Goal: Information Seeking & Learning: Learn about a topic

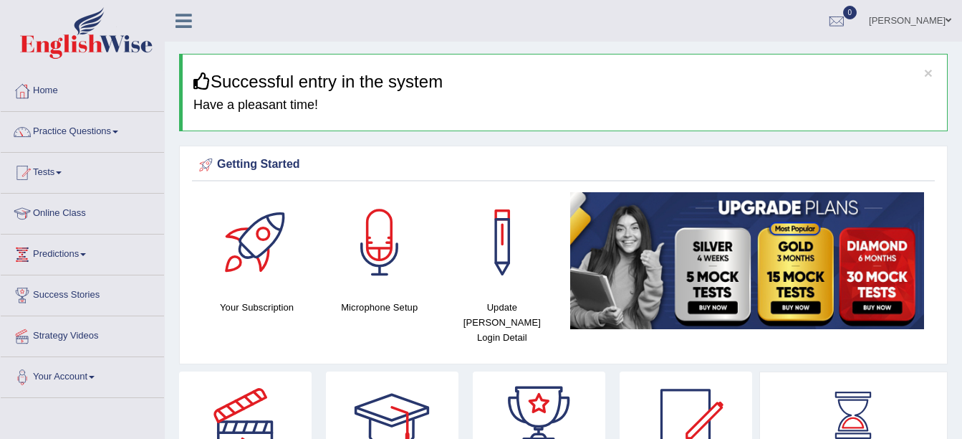
click at [122, 130] on link "Practice Questions" at bounding box center [82, 130] width 163 height 36
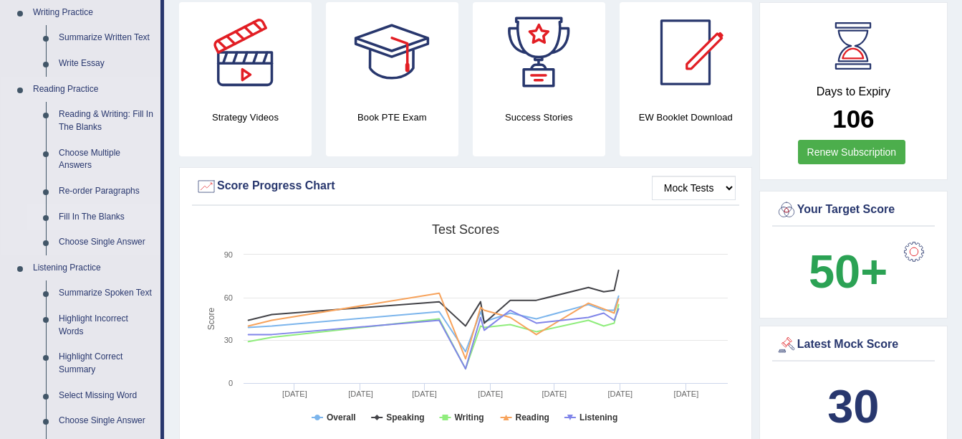
scroll to position [371, 0]
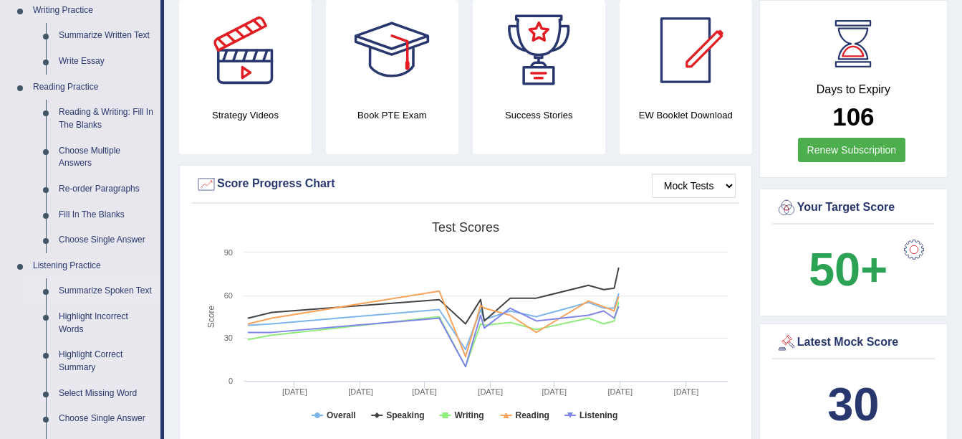
click at [88, 286] on link "Summarize Spoken Text" at bounding box center [106, 291] width 108 height 26
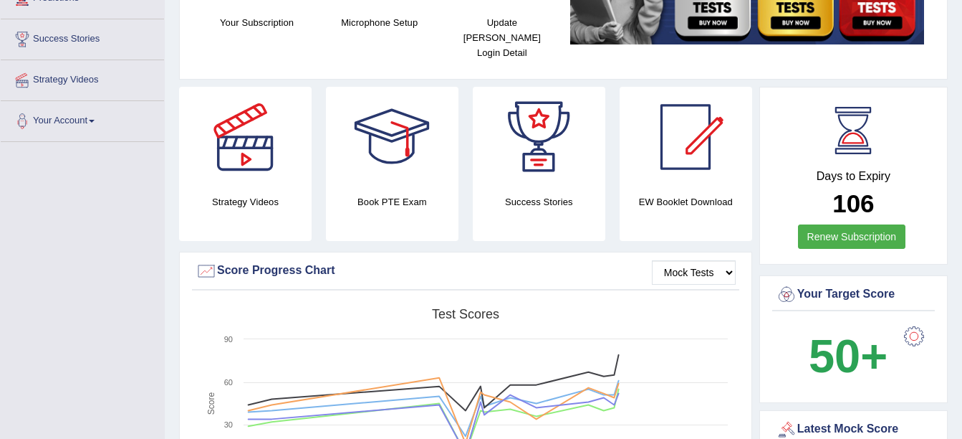
scroll to position [356, 0]
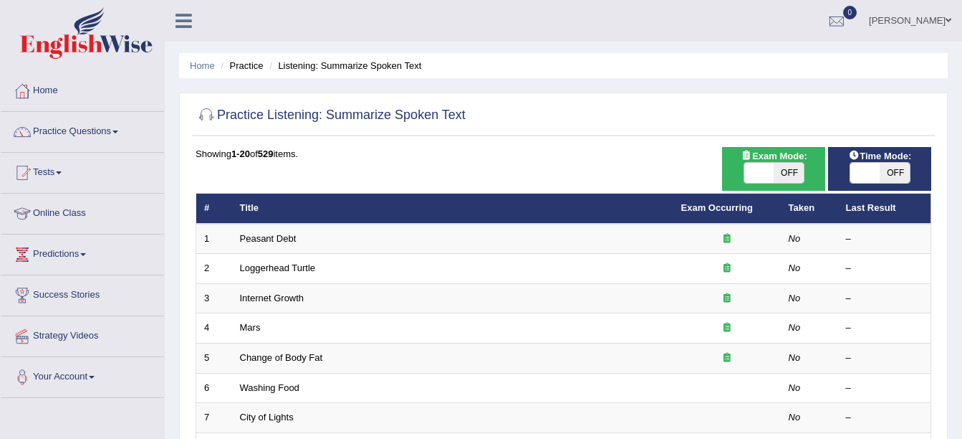
click at [274, 233] on link "Peasant Debt" at bounding box center [268, 238] width 57 height 11
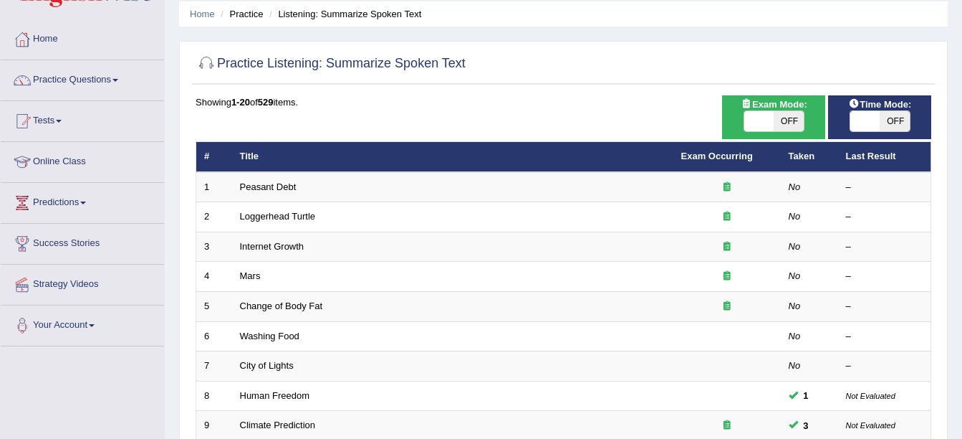
scroll to position [52, 0]
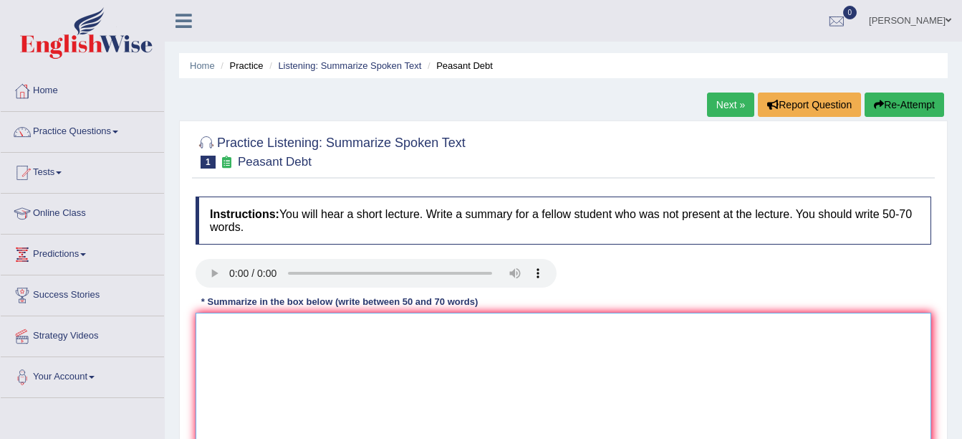
click at [236, 325] on textarea at bounding box center [564, 381] width 736 height 139
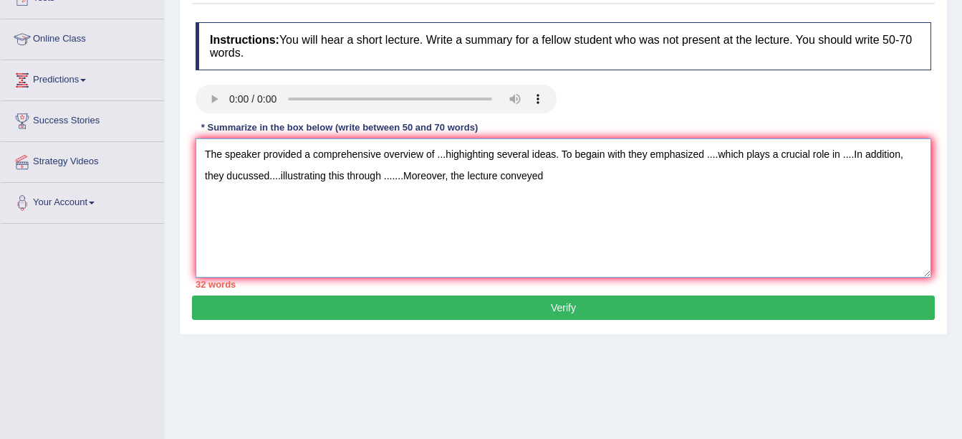
scroll to position [153, 0]
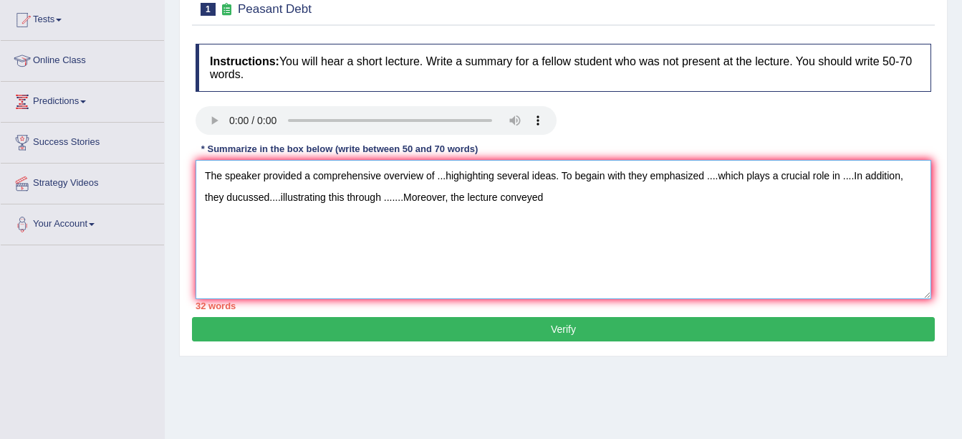
click at [439, 182] on textarea "The speaker provided a comprehensive overview of ...highighting several ideas. …" at bounding box center [564, 229] width 736 height 139
click at [444, 173] on textarea "The speaker provided a comprehensive overview of ...highighting several ideas. …" at bounding box center [564, 229] width 736 height 139
click at [451, 175] on textarea "The speaker provided a comprehensive overview of suciede highighting several id…" at bounding box center [564, 229] width 736 height 139
click at [478, 176] on textarea "The speaker provided a comprehensive overview of succiede highighting several i…" at bounding box center [564, 229] width 736 height 139
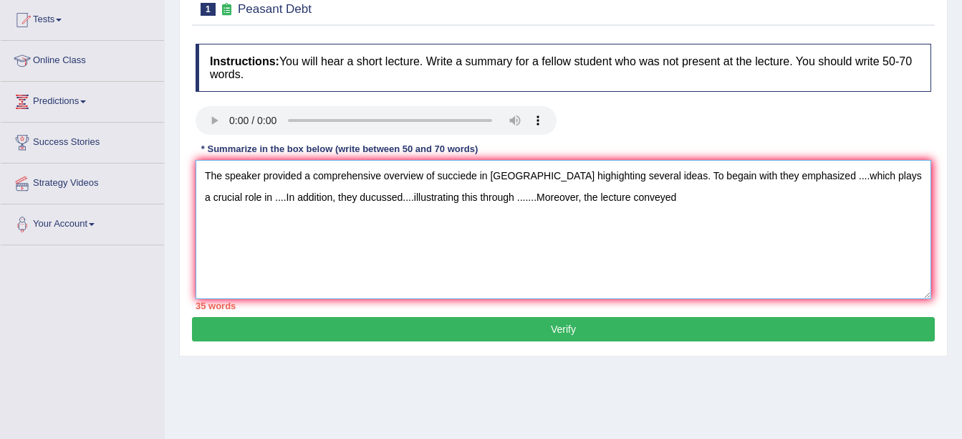
click at [785, 176] on textarea "The speaker provided a comprehensive overview of succiede in india highighting …" at bounding box center [564, 229] width 736 height 139
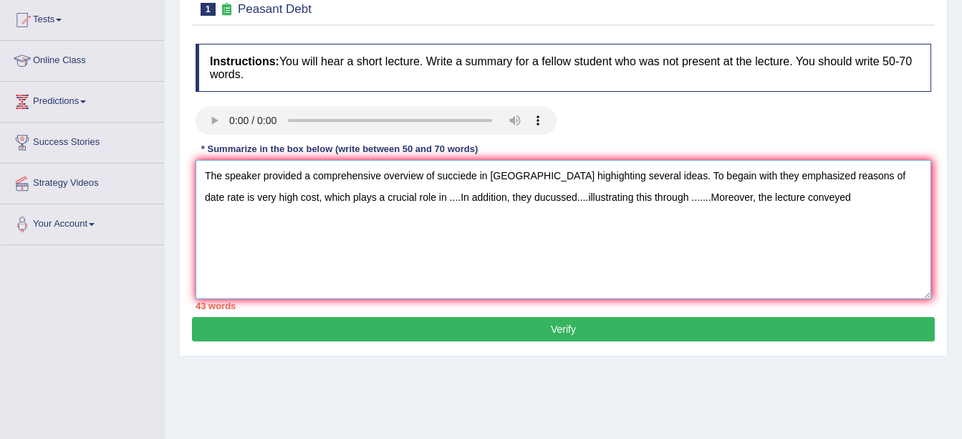
click at [365, 194] on textarea "The speaker provided a comprehensive overview of succiede in india highighting …" at bounding box center [564, 229] width 736 height 139
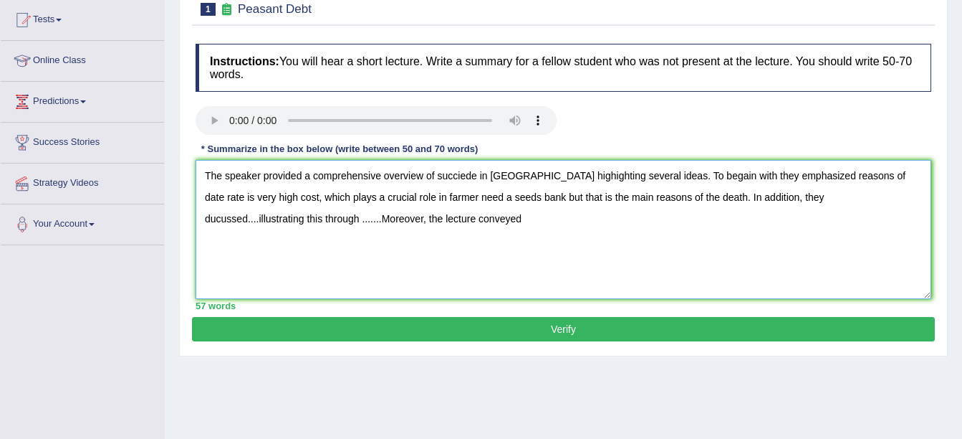
click at [782, 196] on textarea "The speaker provided a comprehensive overview of succiede in india highighting …" at bounding box center [564, 229] width 736 height 139
click at [332, 219] on textarea "The speaker provided a comprehensive overview of succiede in india highighting …" at bounding box center [564, 229] width 736 height 139
click at [742, 195] on textarea "The speaker provided a comprehensive overview of succiede in india highighting …" at bounding box center [564, 229] width 736 height 139
click at [492, 222] on textarea "The speaker provided a comprehensive overview of succiede in india highighting …" at bounding box center [564, 229] width 736 height 139
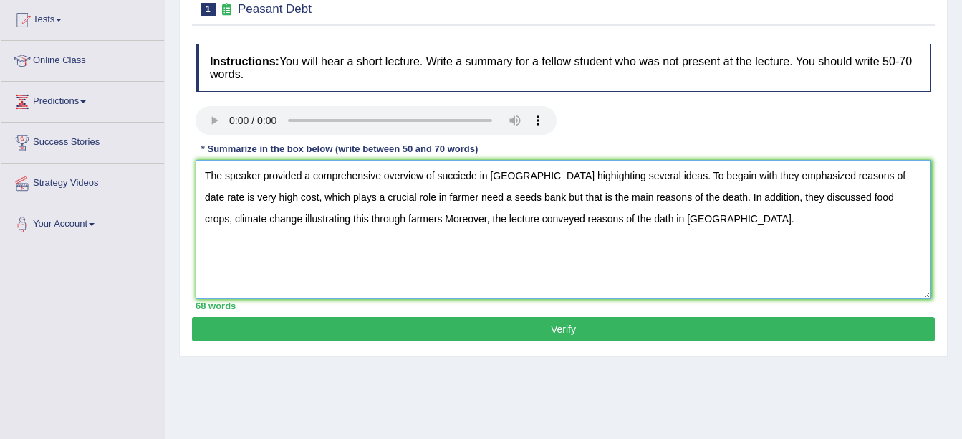
type textarea "The speaker provided a comprehensive overview of succiede in india highighting …"
click at [618, 325] on button "Verify" at bounding box center [563, 329] width 743 height 24
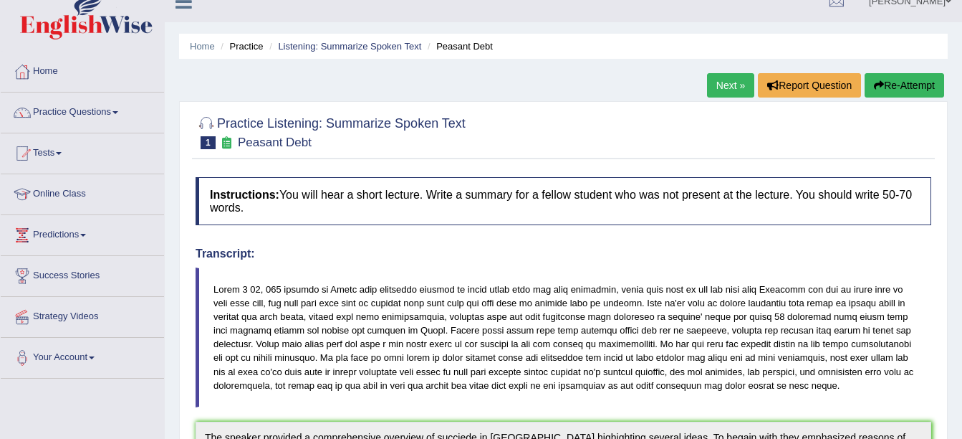
scroll to position [0, 0]
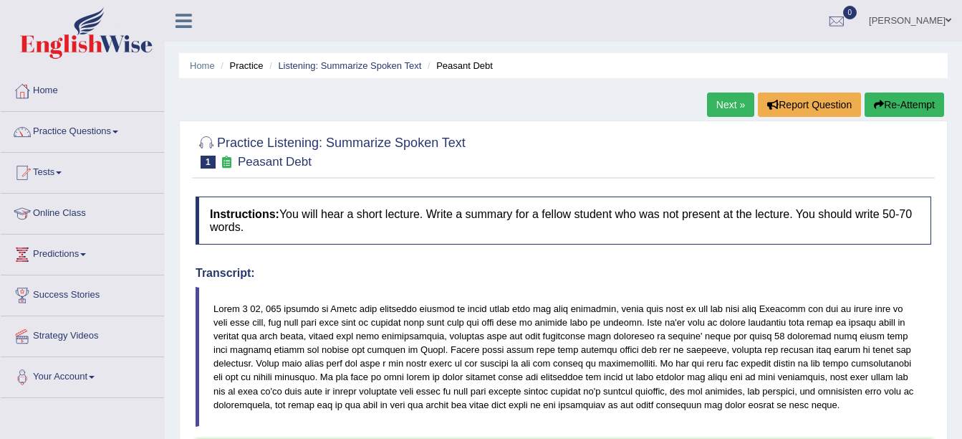
click at [903, 101] on button "Re-Attempt" at bounding box center [905, 104] width 80 height 24
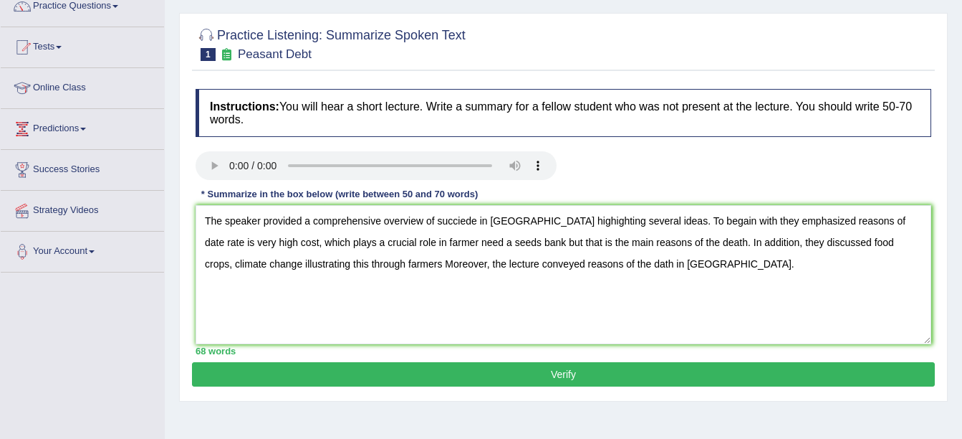
click at [492, 220] on textarea "The speaker provided a comprehensive overview of succiede in india highighting …" at bounding box center [564, 274] width 736 height 139
click at [532, 220] on textarea "The speaker provided a comprehensive overview of succiede in India highighting …" at bounding box center [564, 274] width 736 height 139
click at [668, 219] on textarea "The speaker provided a comprehensive overview of succiede in India highlighting…" at bounding box center [564, 274] width 736 height 139
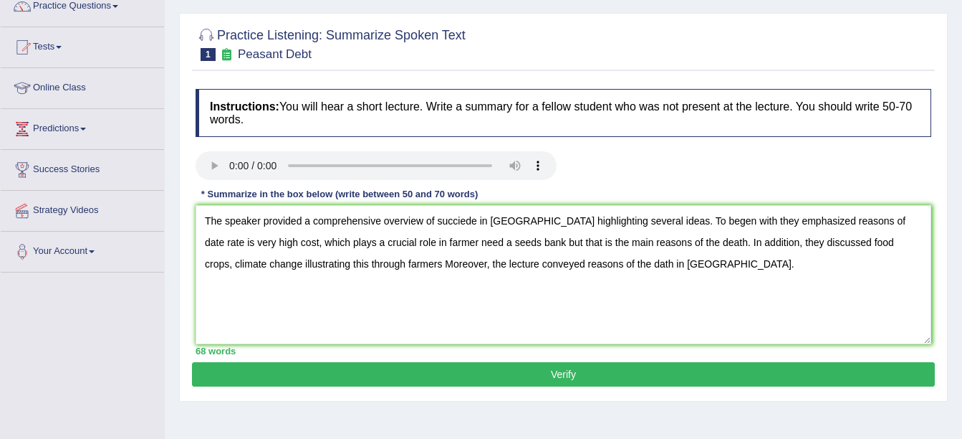
click at [468, 244] on textarea "The speaker provided a comprehensive overview of succiede in India highlighting…" at bounding box center [564, 274] width 736 height 139
type textarea "The speaker provided a comprehensive overview of succiede in India highlighting…"
click at [575, 372] on button "Verify" at bounding box center [563, 374] width 743 height 24
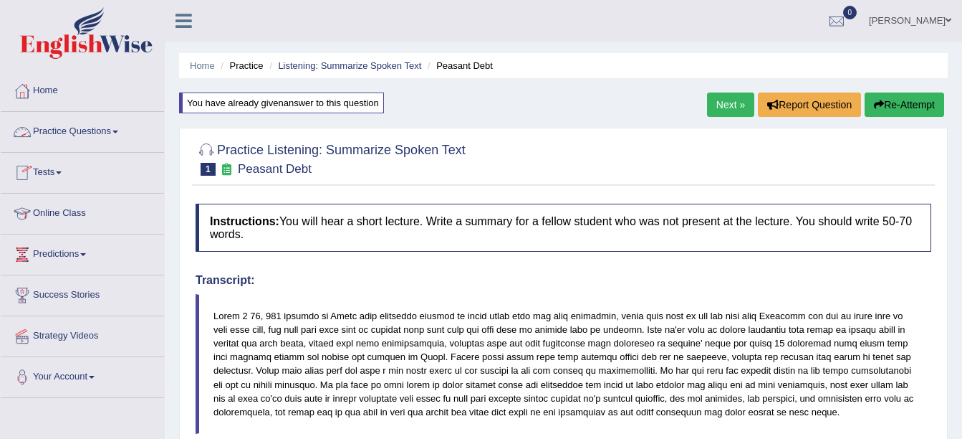
click at [111, 130] on link "Practice Questions" at bounding box center [82, 130] width 163 height 36
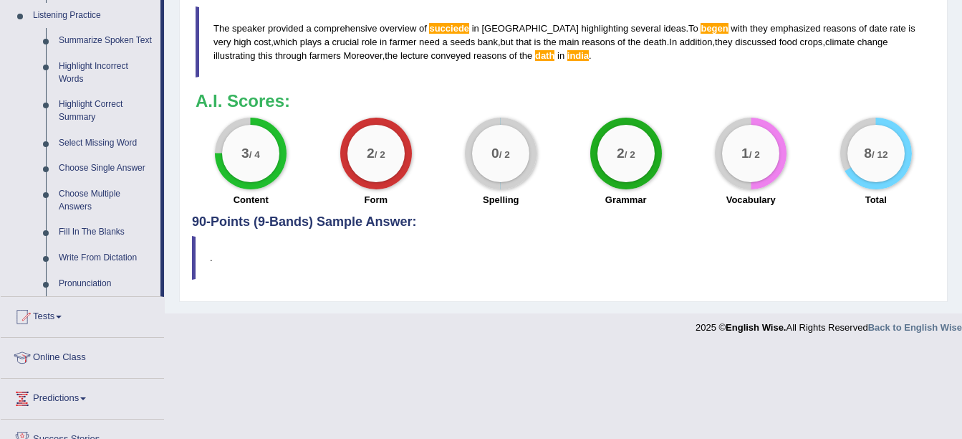
scroll to position [623, 0]
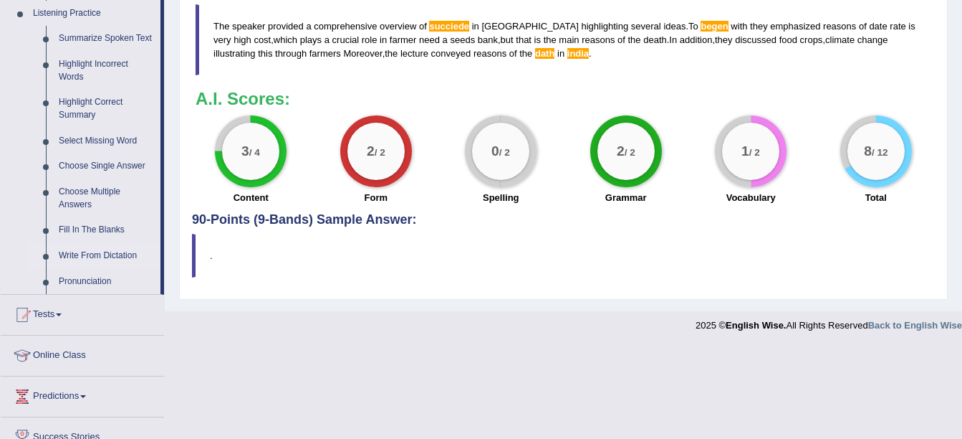
click at [105, 254] on link "Write From Dictation" at bounding box center [106, 256] width 108 height 26
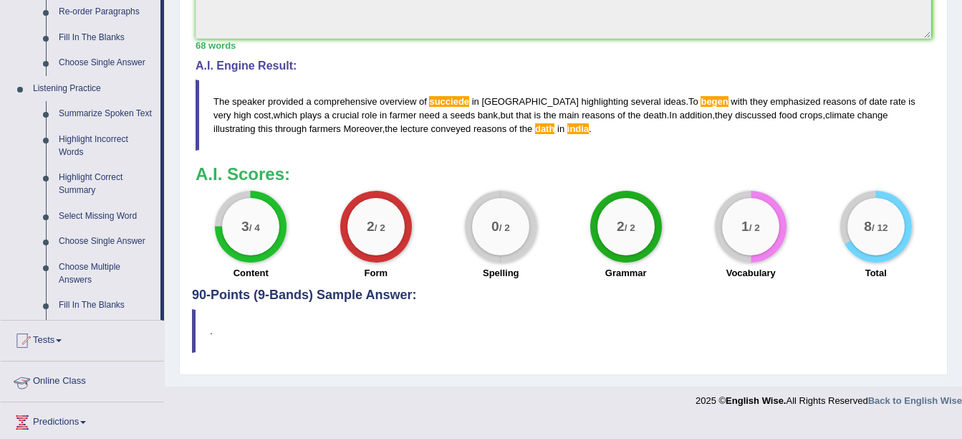
scroll to position [545, 0]
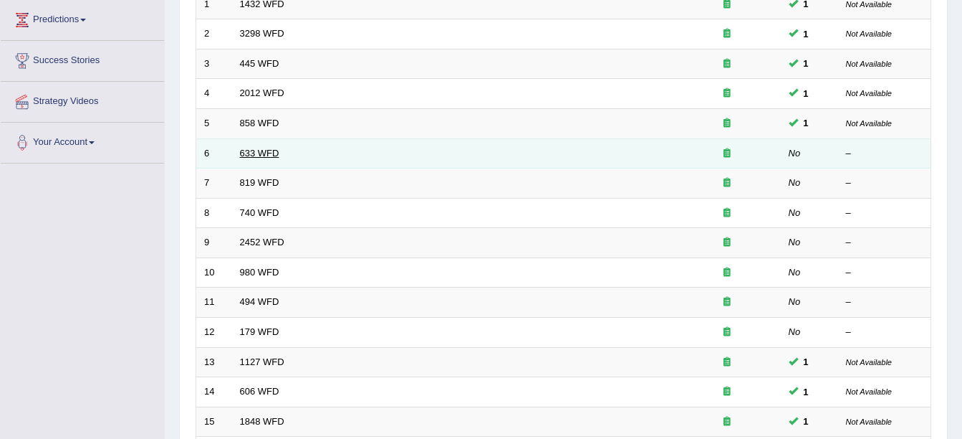
click at [262, 153] on link "633 WFD" at bounding box center [259, 153] width 39 height 11
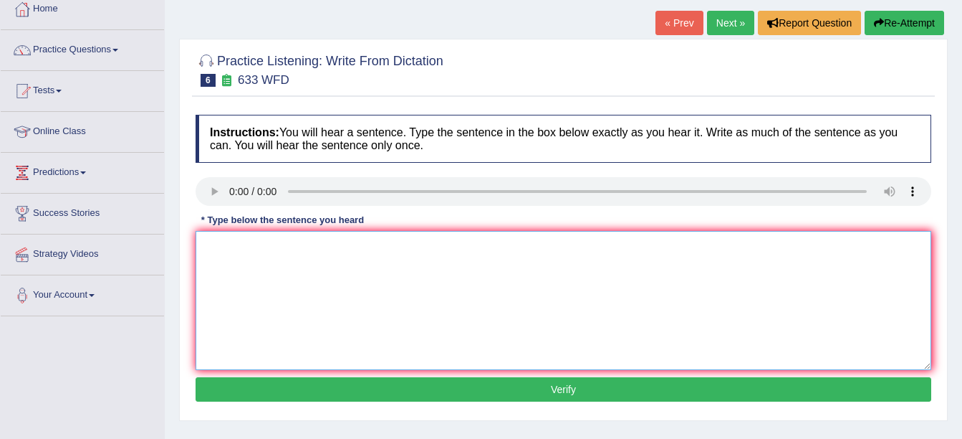
click at [310, 290] on textarea at bounding box center [564, 300] width 736 height 139
click at [235, 251] on textarea at bounding box center [564, 300] width 736 height 139
click at [211, 244] on textarea "reserch shoe theat excersise fell beter." at bounding box center [564, 300] width 736 height 139
click at [208, 245] on textarea "reserch shoe theat excersise fell beter." at bounding box center [564, 300] width 736 height 139
click at [227, 246] on textarea "Reserch shoe theat excersise fell beter." at bounding box center [564, 300] width 736 height 139
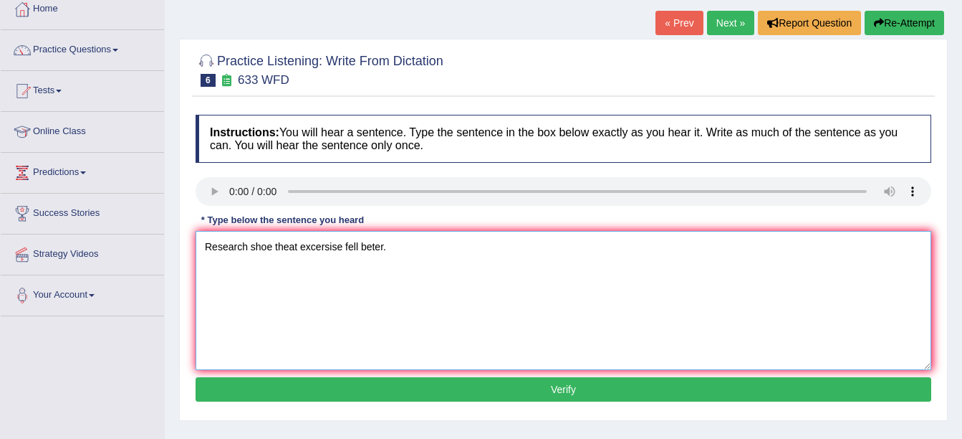
click at [271, 244] on textarea "Research shoe theat excersise fell beter." at bounding box center [564, 300] width 736 height 139
click at [338, 245] on textarea "Research show showed theat excersise fell beter." at bounding box center [564, 300] width 736 height 139
click at [410, 244] on textarea "Research show showed that the excersise fell beter." at bounding box center [564, 300] width 736 height 139
click at [392, 243] on textarea "Research show showed that the excersise fell beter." at bounding box center [564, 300] width 736 height 139
click at [404, 244] on textarea "Research show showed that the exercise fell beter." at bounding box center [564, 300] width 736 height 139
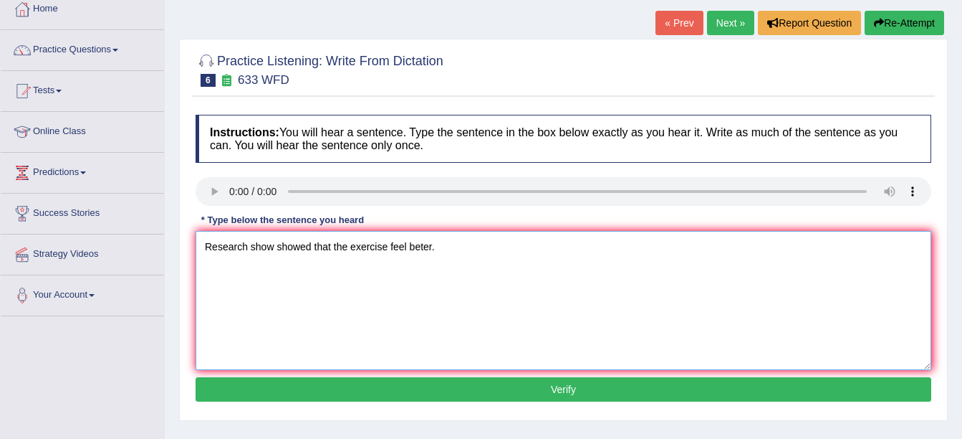
click at [444, 244] on textarea "Research show showed that the exercise feel beter." at bounding box center [564, 300] width 736 height 139
click at [418, 245] on textarea "Research show showed that the exercise feel bater better." at bounding box center [564, 300] width 736 height 139
type textarea "Research show showed that the exercise feel bater better."
click at [555, 390] on button "Verify" at bounding box center [564, 389] width 736 height 24
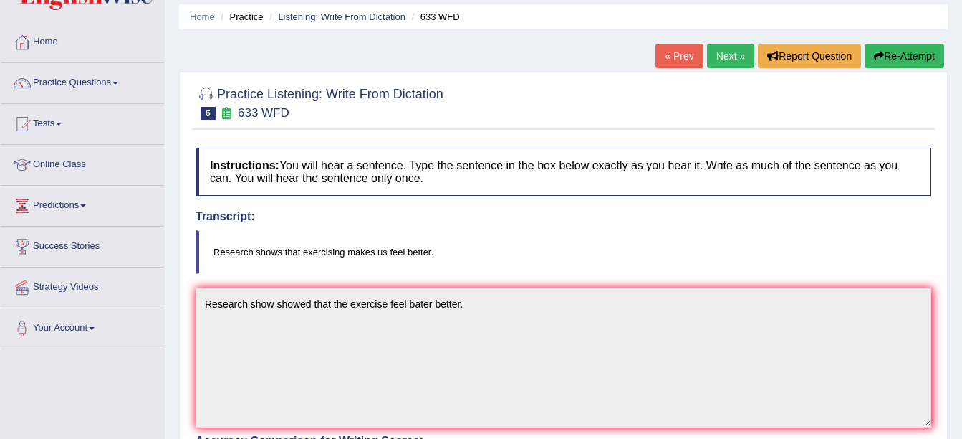
scroll to position [48, 0]
click at [727, 52] on link "Next »" at bounding box center [730, 56] width 47 height 24
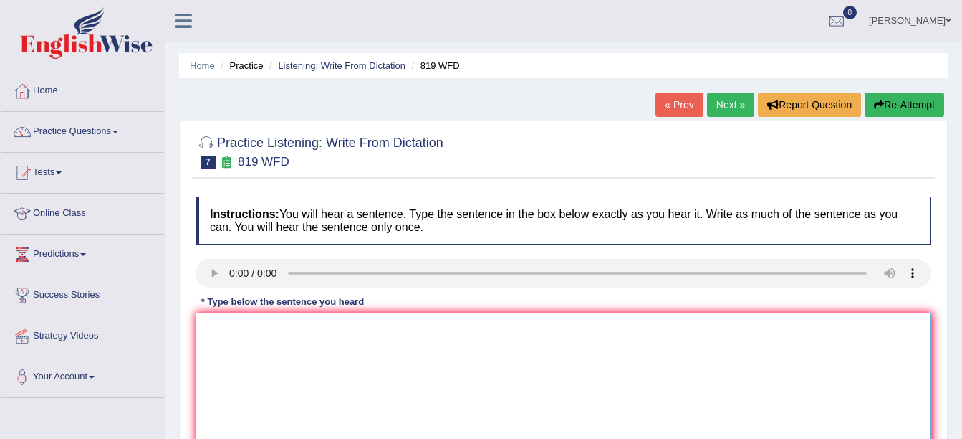
click at [246, 335] on textarea at bounding box center [564, 381] width 736 height 139
click at [231, 328] on textarea "Plant ARe contiuning grow to their lifes." at bounding box center [564, 381] width 736 height 139
click at [280, 328] on textarea "Plant plants ARe contiuning grow to their lifes." at bounding box center [564, 381] width 736 height 139
click at [325, 327] on textarea "Plant plants are contiuning grow to their lifes." at bounding box center [564, 381] width 736 height 139
click at [347, 328] on textarea "Plant plants are contuning grow to their lifes." at bounding box center [564, 381] width 736 height 139
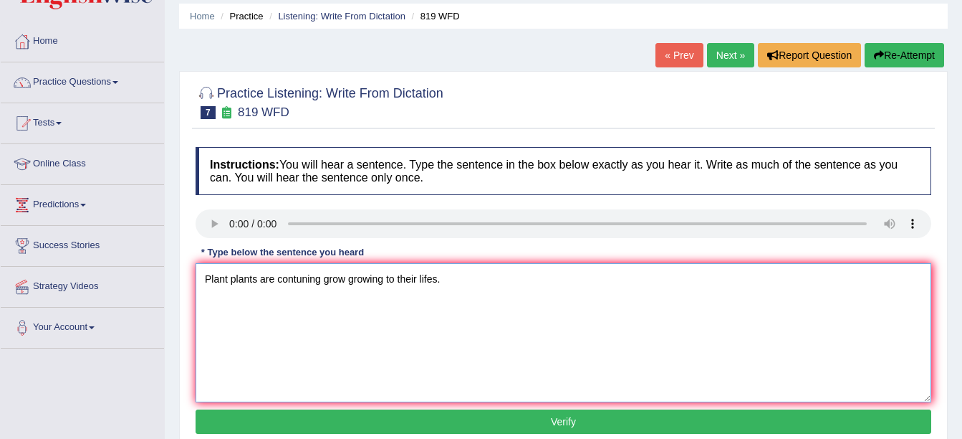
scroll to position [57, 0]
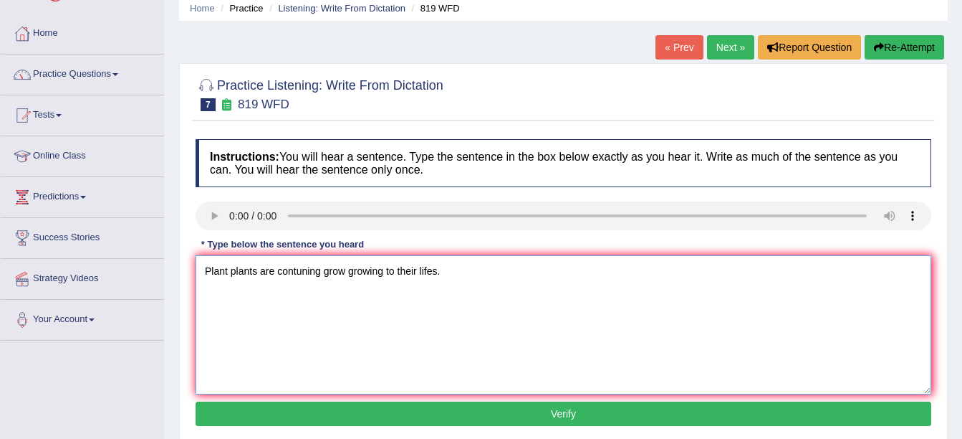
click at [461, 267] on textarea "Plant plants are contuning grow growing to their lifes." at bounding box center [564, 324] width 736 height 139
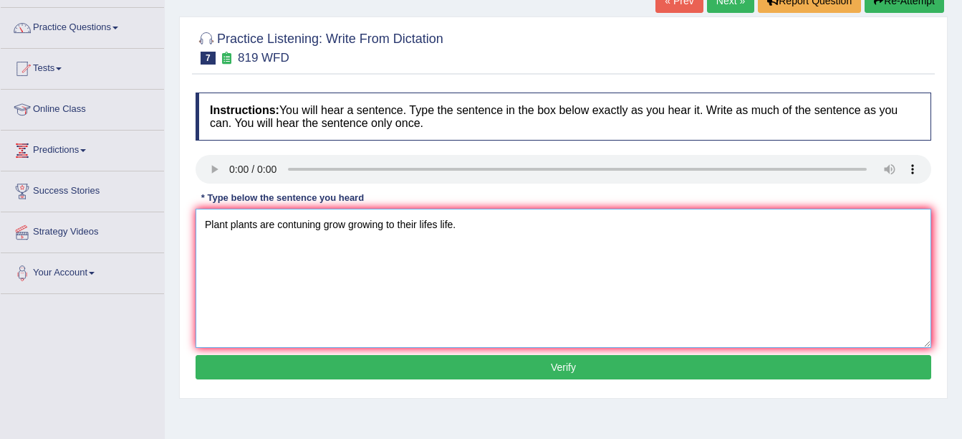
scroll to position [105, 0]
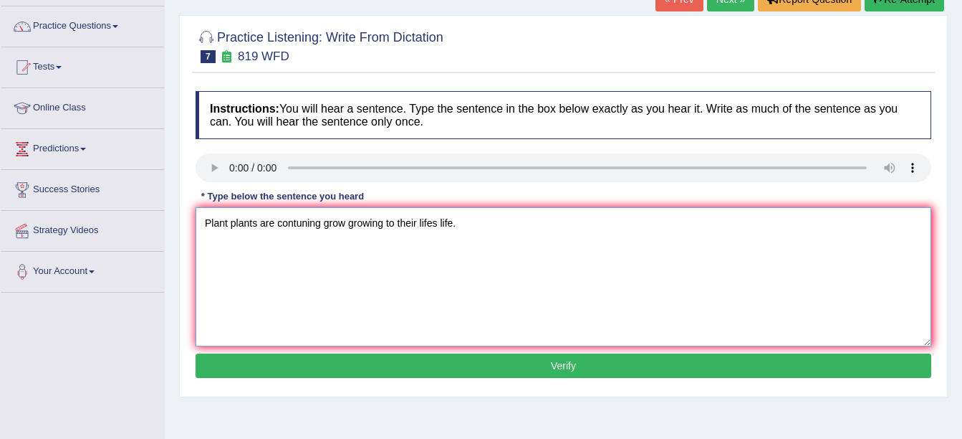
type textarea "Plant plants are contuning grow growing to their lifes life."
click at [495, 378] on div "Instructions: You will hear a sentence. Type the sentence in the box below exac…" at bounding box center [563, 236] width 743 height 305
click at [503, 368] on button "Verify" at bounding box center [564, 365] width 736 height 24
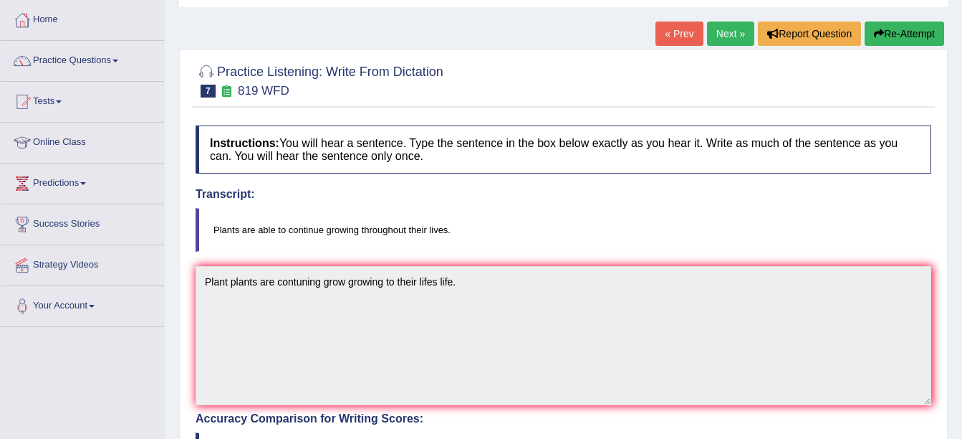
scroll to position [70, 0]
click at [726, 35] on link "Next »" at bounding box center [730, 34] width 47 height 24
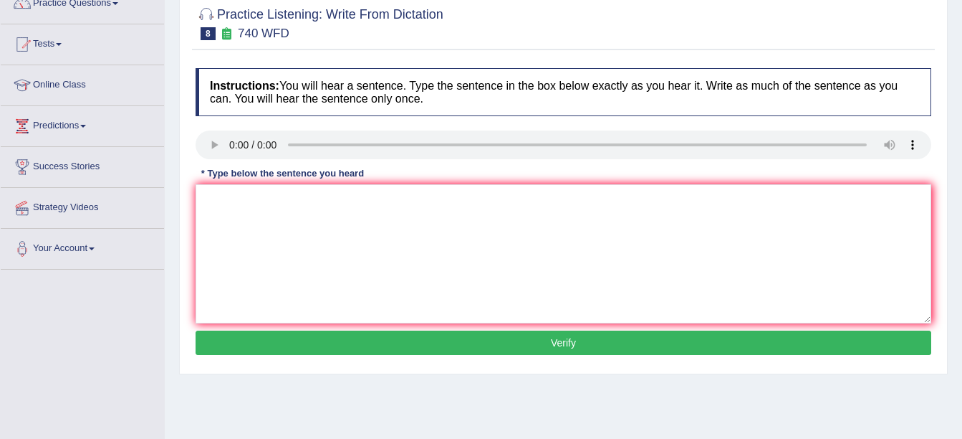
scroll to position [128, 0]
click at [451, 273] on textarea at bounding box center [564, 253] width 736 height 139
click at [229, 219] on textarea at bounding box center [564, 253] width 736 height 139
click at [247, 201] on textarea "A serious seris are activactiona class room." at bounding box center [564, 253] width 736 height 139
click at [343, 202] on textarea "A series seris are activactiona class room." at bounding box center [564, 253] width 736 height 139
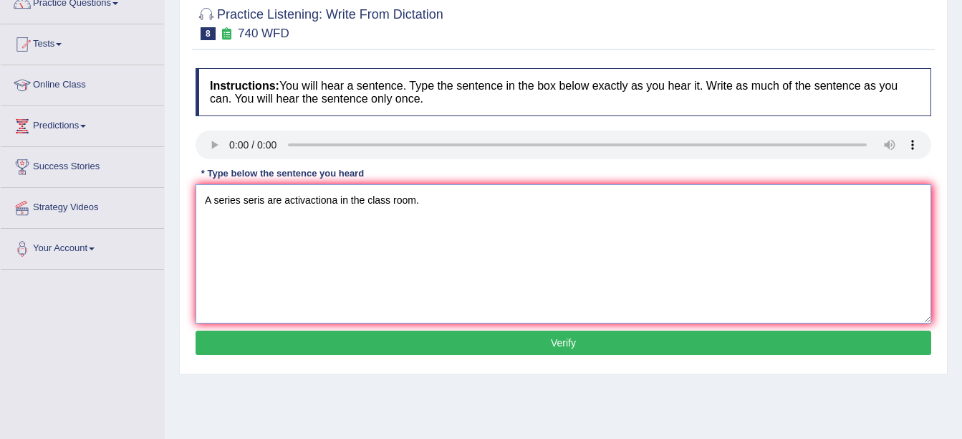
type textarea "A series seris are activactiona in the class room."
click at [455, 340] on button "Verify" at bounding box center [564, 342] width 736 height 24
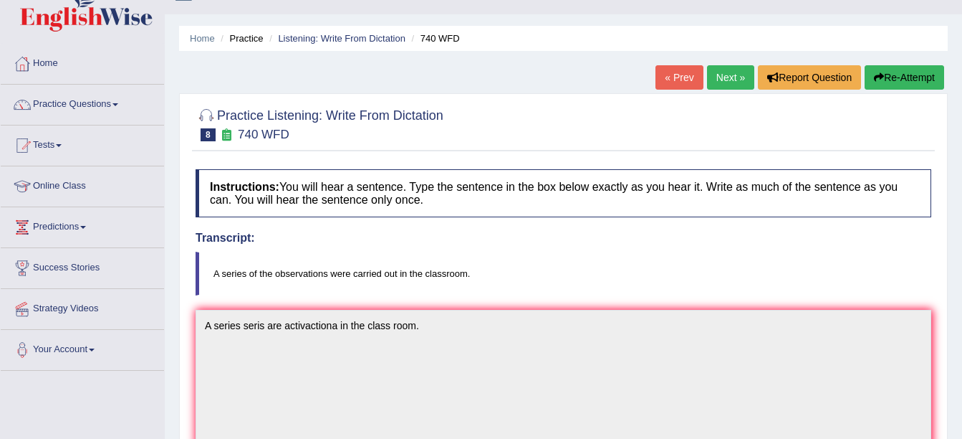
scroll to position [0, 0]
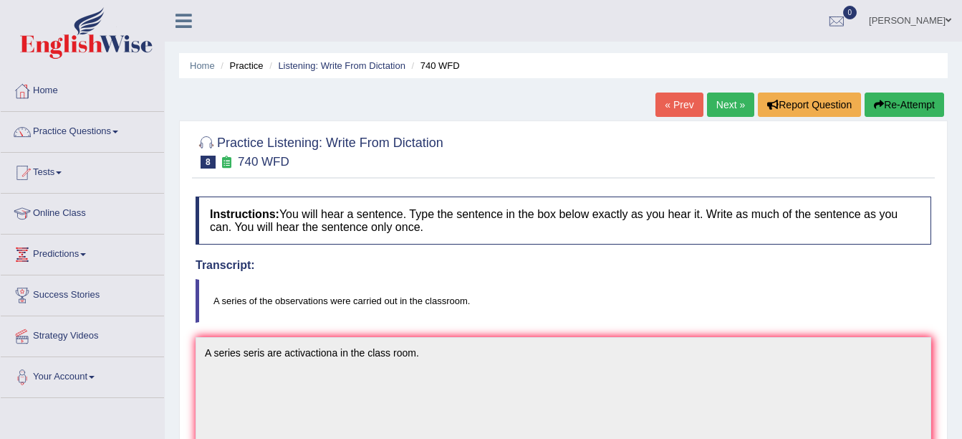
click at [722, 102] on link "Next »" at bounding box center [730, 104] width 47 height 24
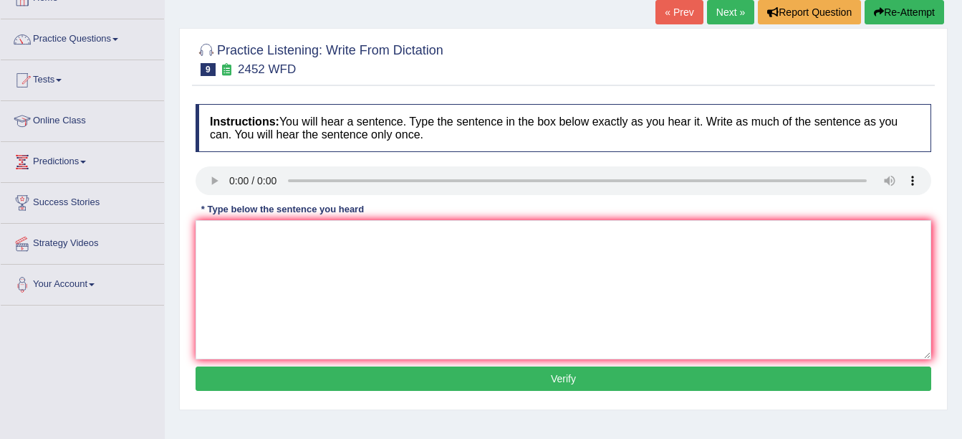
scroll to position [94, 0]
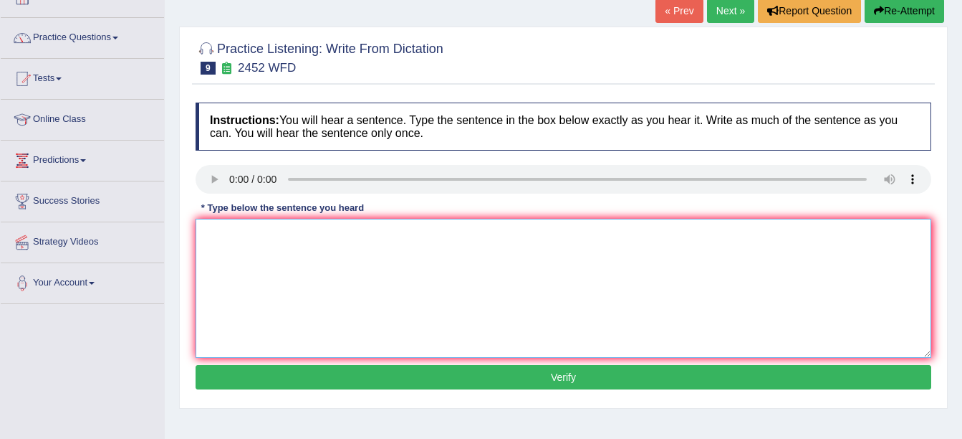
click at [237, 258] on textarea at bounding box center [564, 288] width 736 height 139
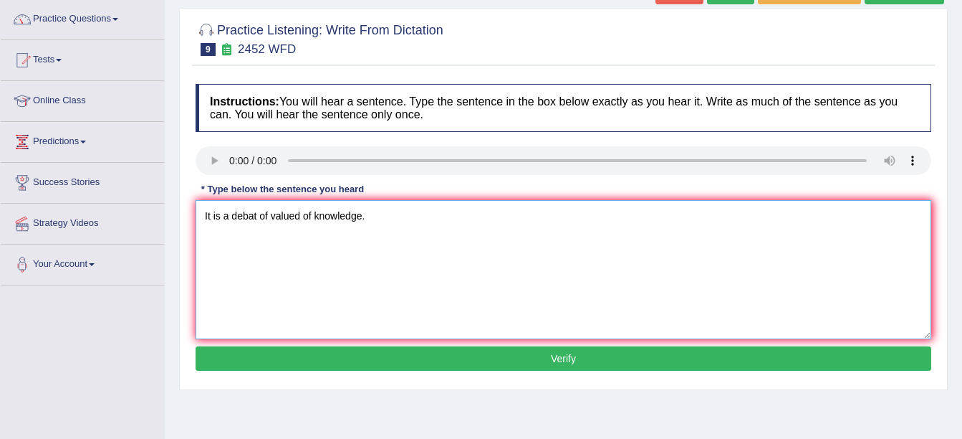
scroll to position [113, 0]
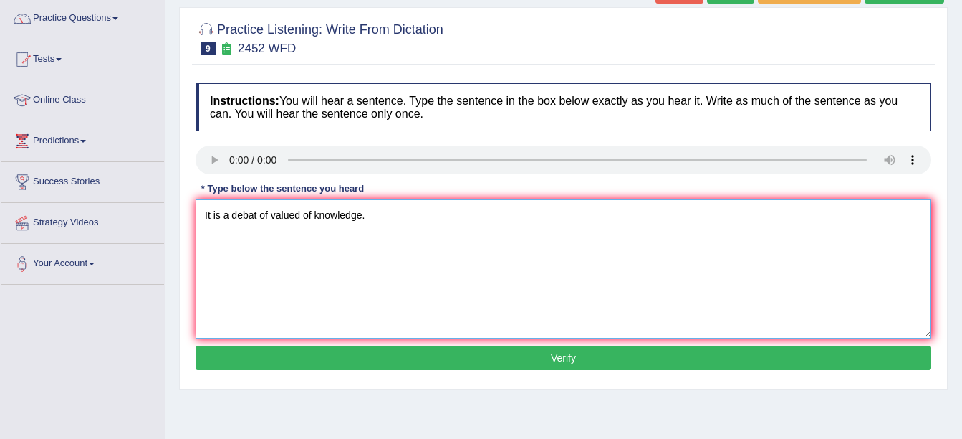
type textarea "It is a debat of valued of knowledge."
click at [355, 366] on button "Verify" at bounding box center [564, 357] width 736 height 24
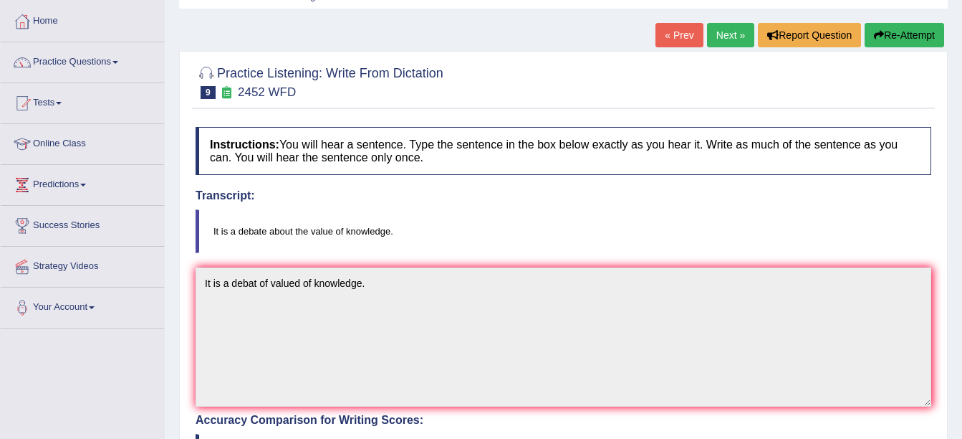
scroll to position [0, 0]
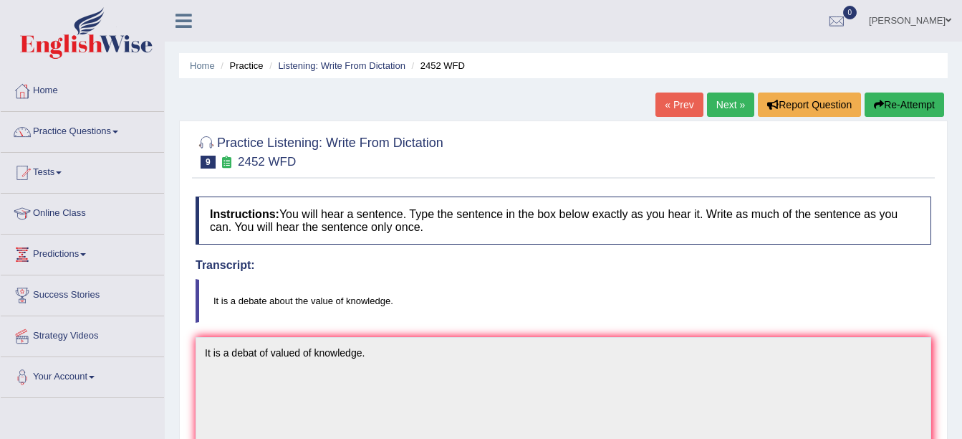
click at [732, 100] on link "Next »" at bounding box center [730, 104] width 47 height 24
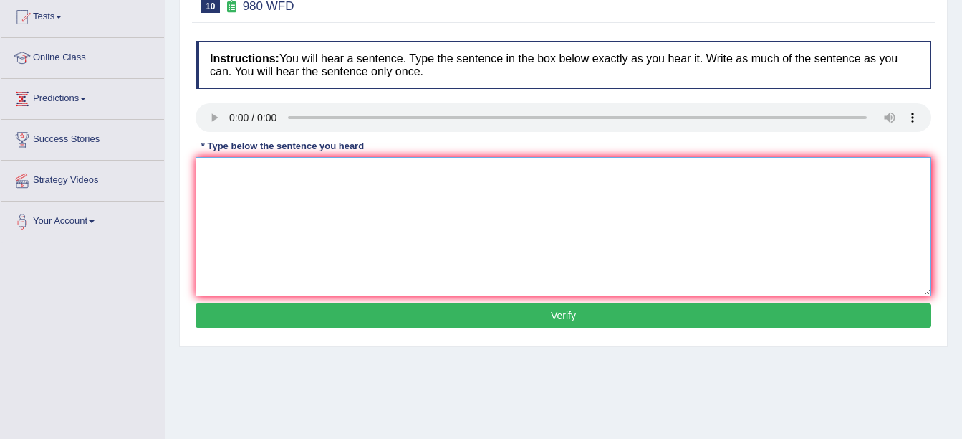
click at [223, 177] on textarea at bounding box center [564, 226] width 736 height 139
click at [221, 170] on textarea "You are ideas are discussed and debate in seminor hall halls." at bounding box center [564, 226] width 736 height 139
type textarea "Your are ideas are discussed and debate in seminor hall halls."
click at [305, 307] on button "Verify" at bounding box center [564, 315] width 736 height 24
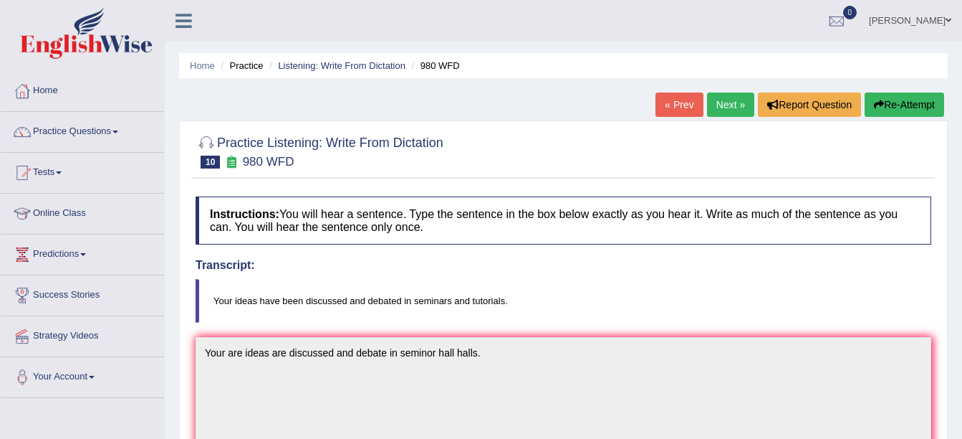
click at [718, 109] on link "Next »" at bounding box center [730, 104] width 47 height 24
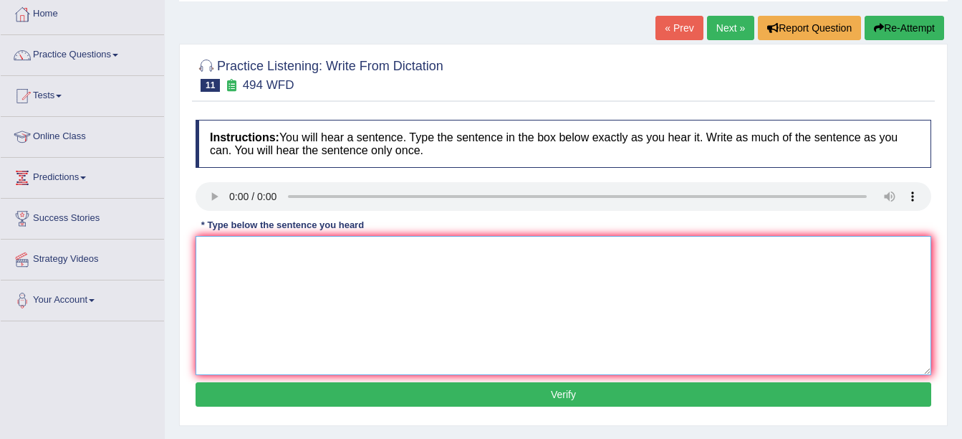
click at [255, 268] on textarea at bounding box center [564, 305] width 736 height 139
type textarea "The volubalary and is called targon jargon."
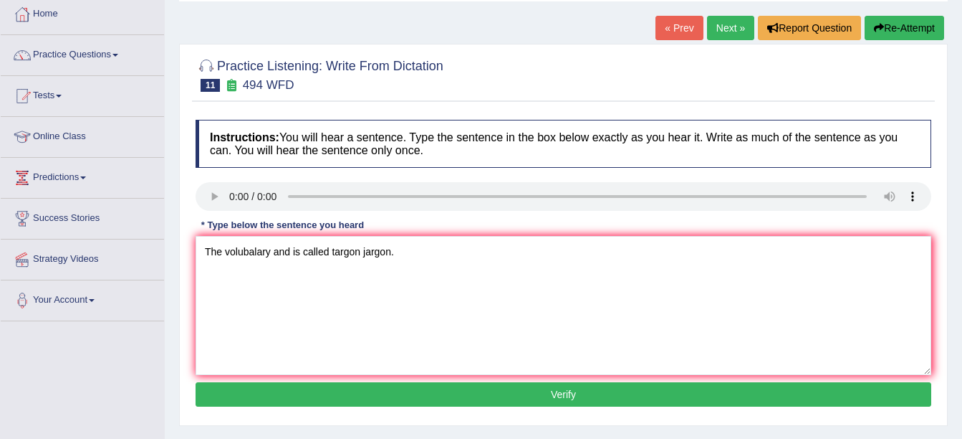
click at [468, 400] on button "Verify" at bounding box center [564, 394] width 736 height 24
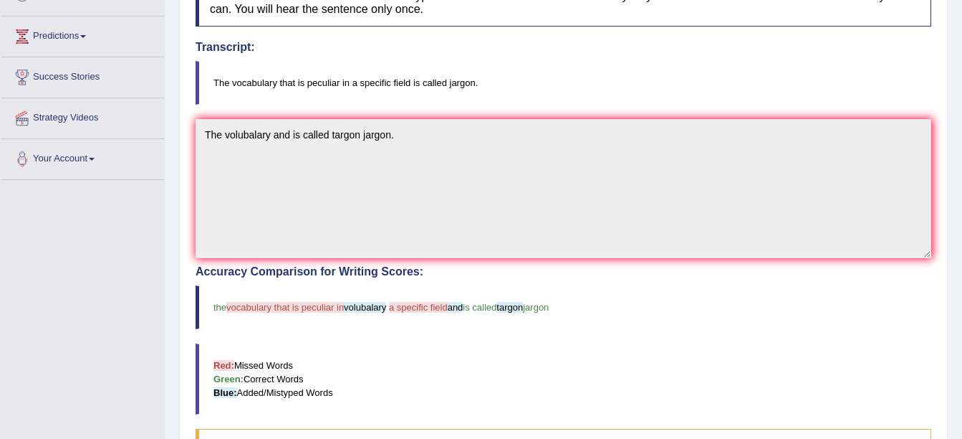
scroll to position [211, 0]
